Goal: Use online tool/utility: Use online tool/utility

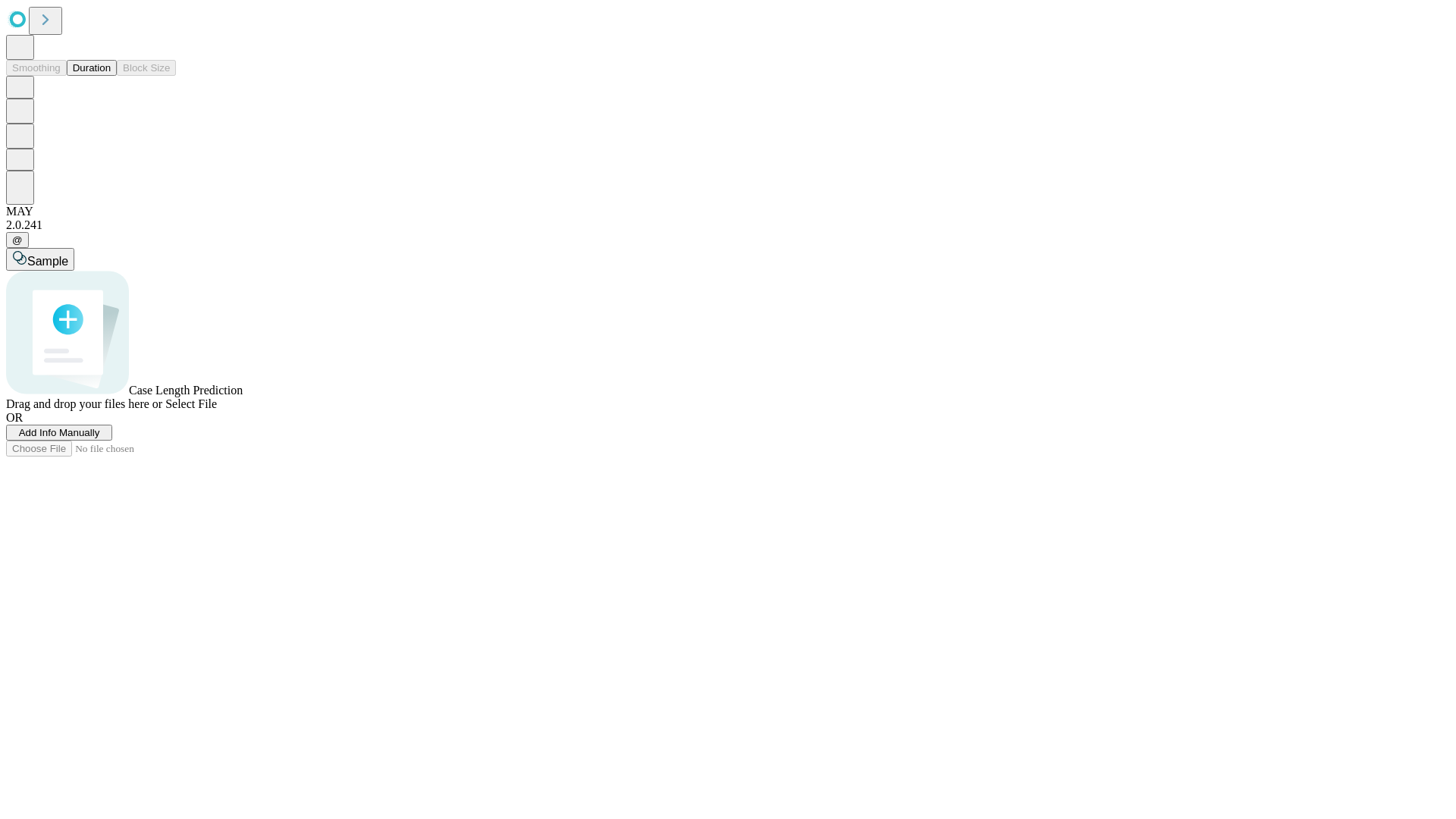
click at [111, 76] on button "Duration" at bounding box center [91, 68] width 50 height 16
click at [69, 254] on span "Sample" at bounding box center [47, 261] width 41 height 13
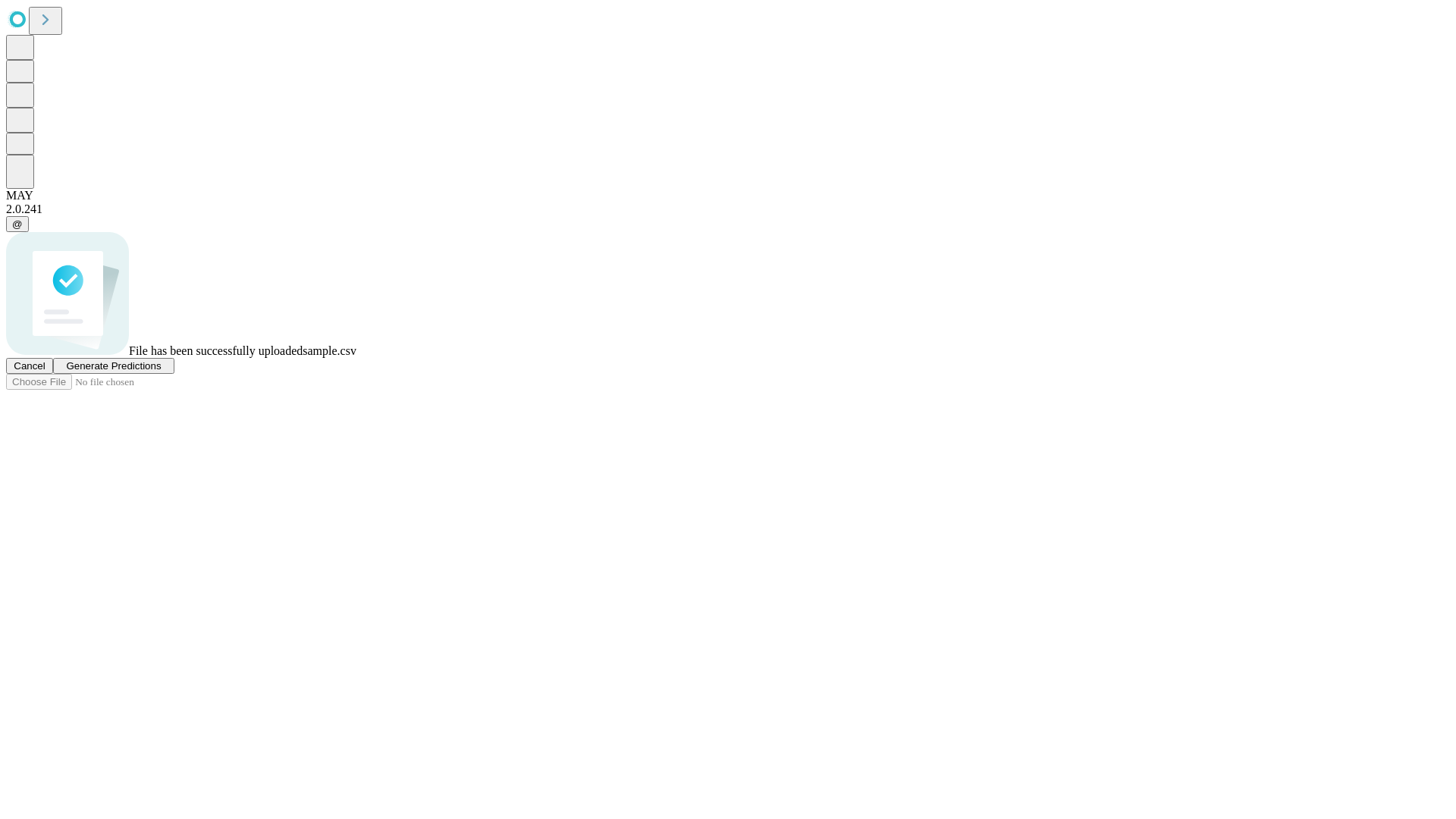
click at [161, 372] on span "Generate Predictions" at bounding box center [113, 365] width 95 height 12
